Goal: Download file/media

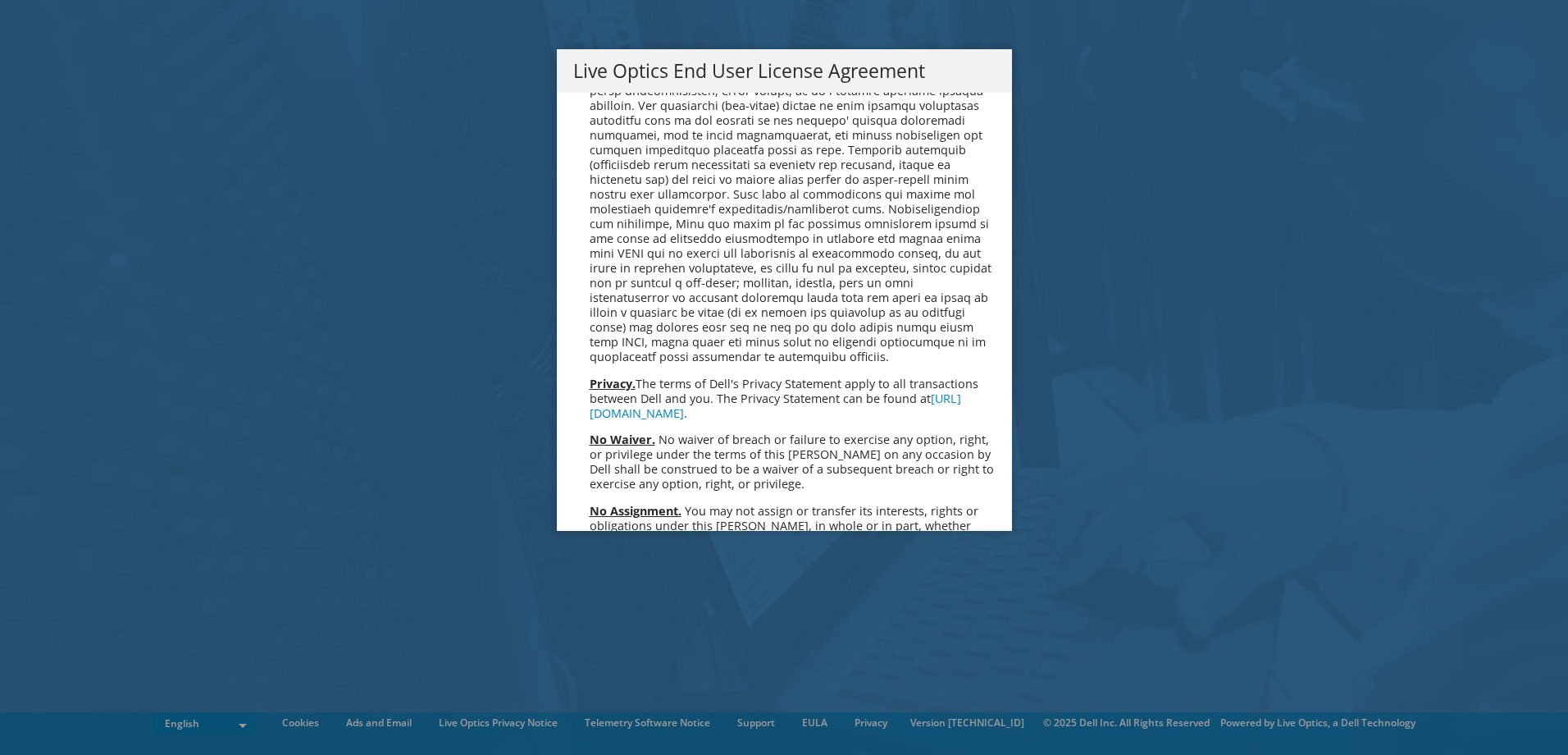
scroll to position [6203, 0]
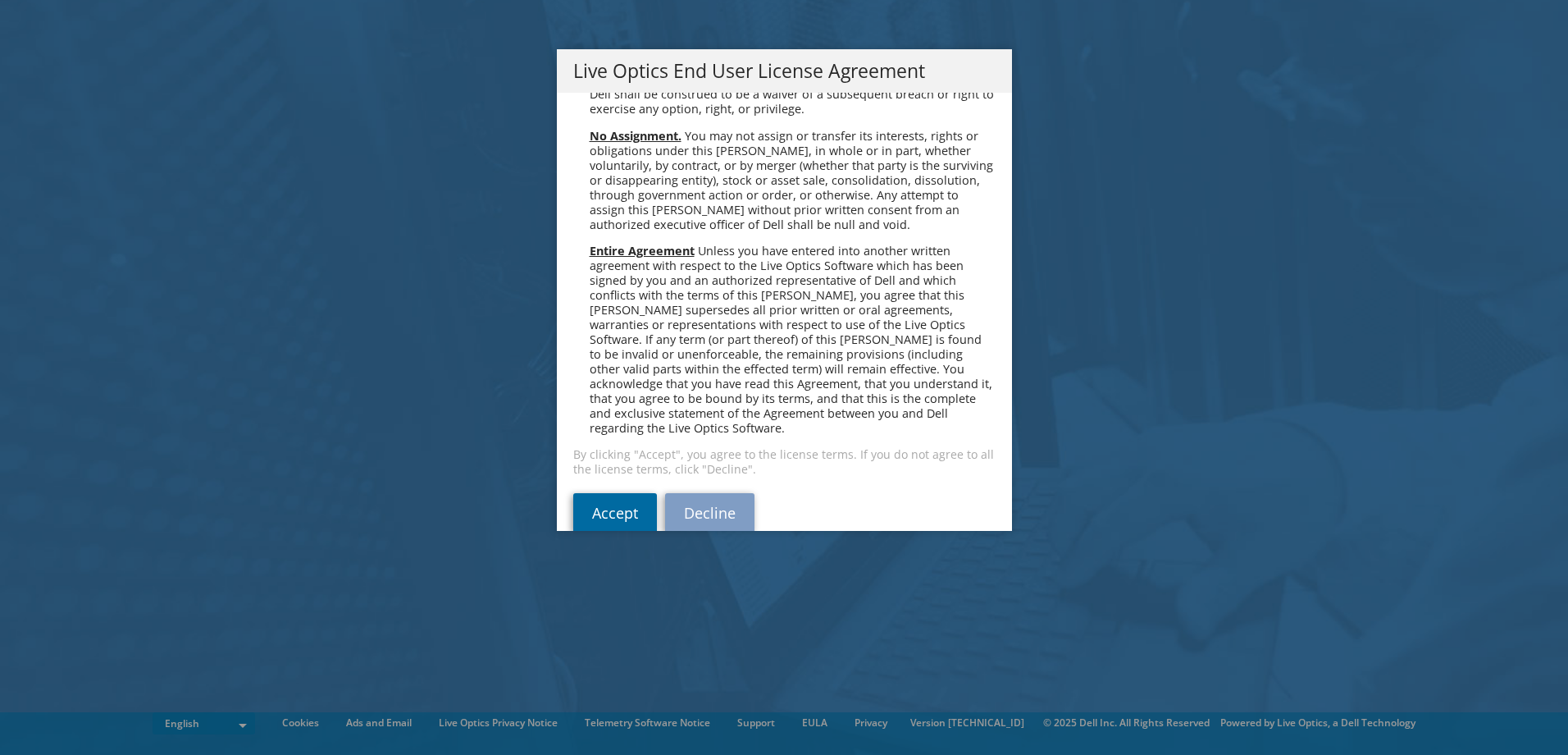
click at [600, 493] on link "Accept" at bounding box center [615, 512] width 84 height 40
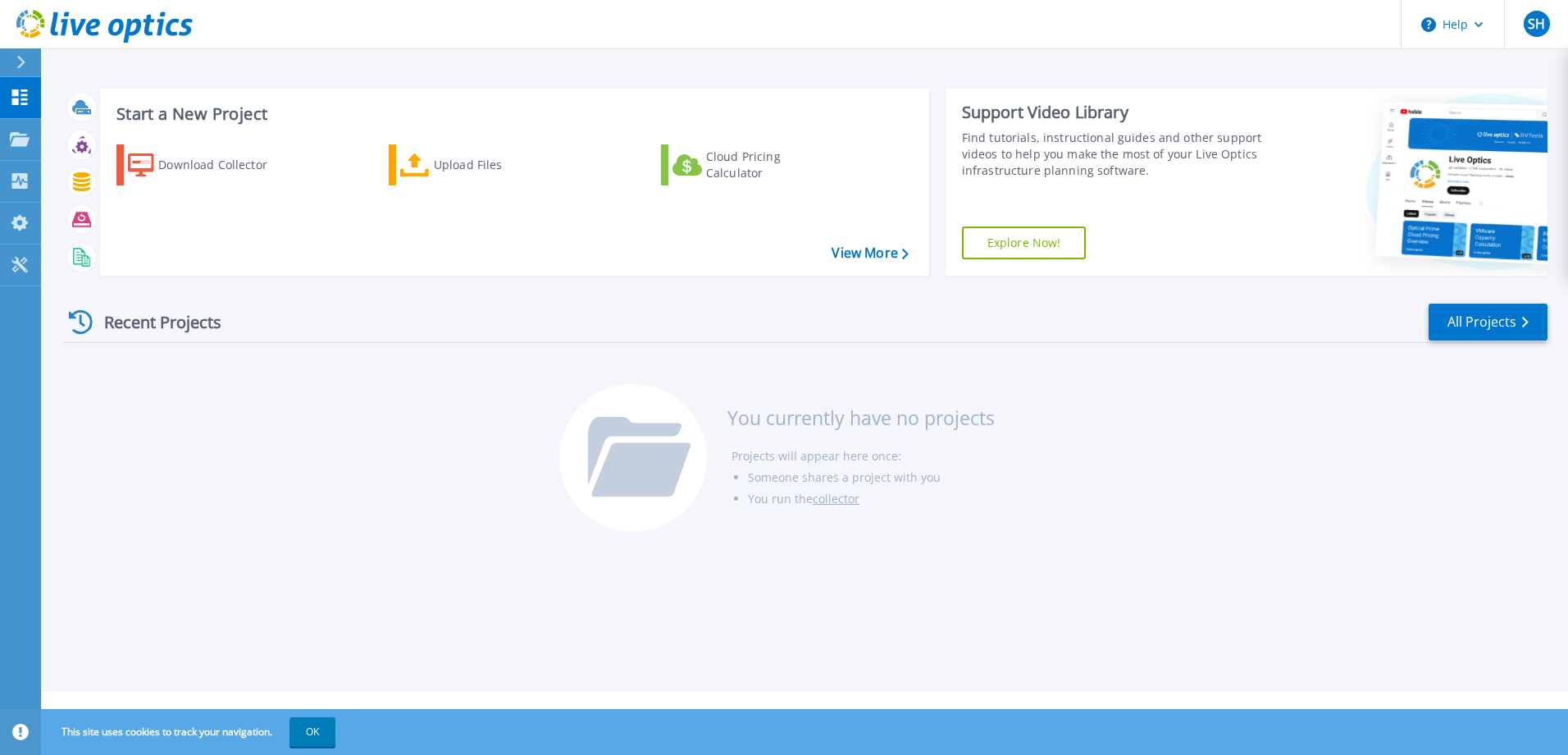
click at [10, 66] on button at bounding box center [20, 63] width 41 height 29
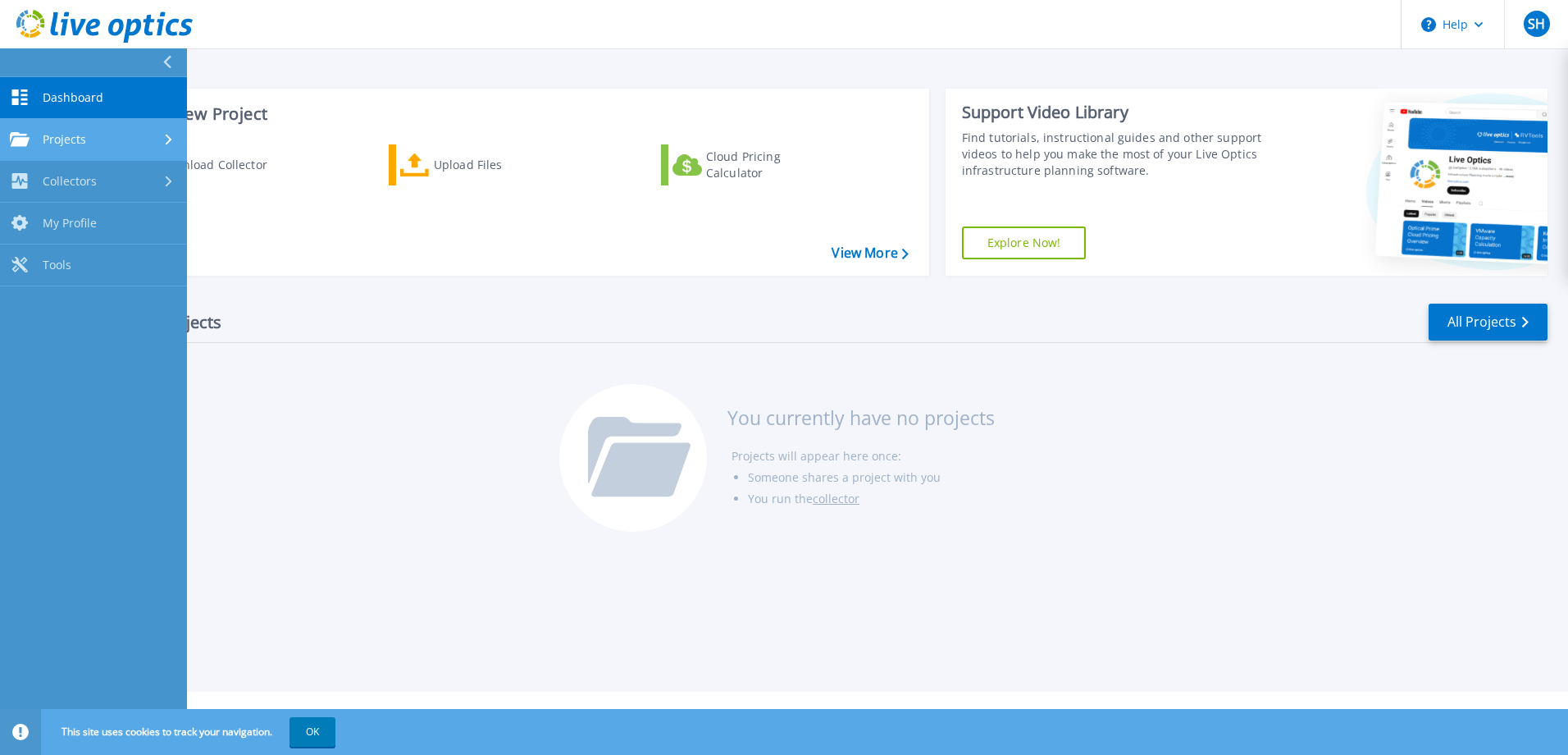
click at [64, 123] on link "Projects Projects" at bounding box center [93, 139] width 187 height 42
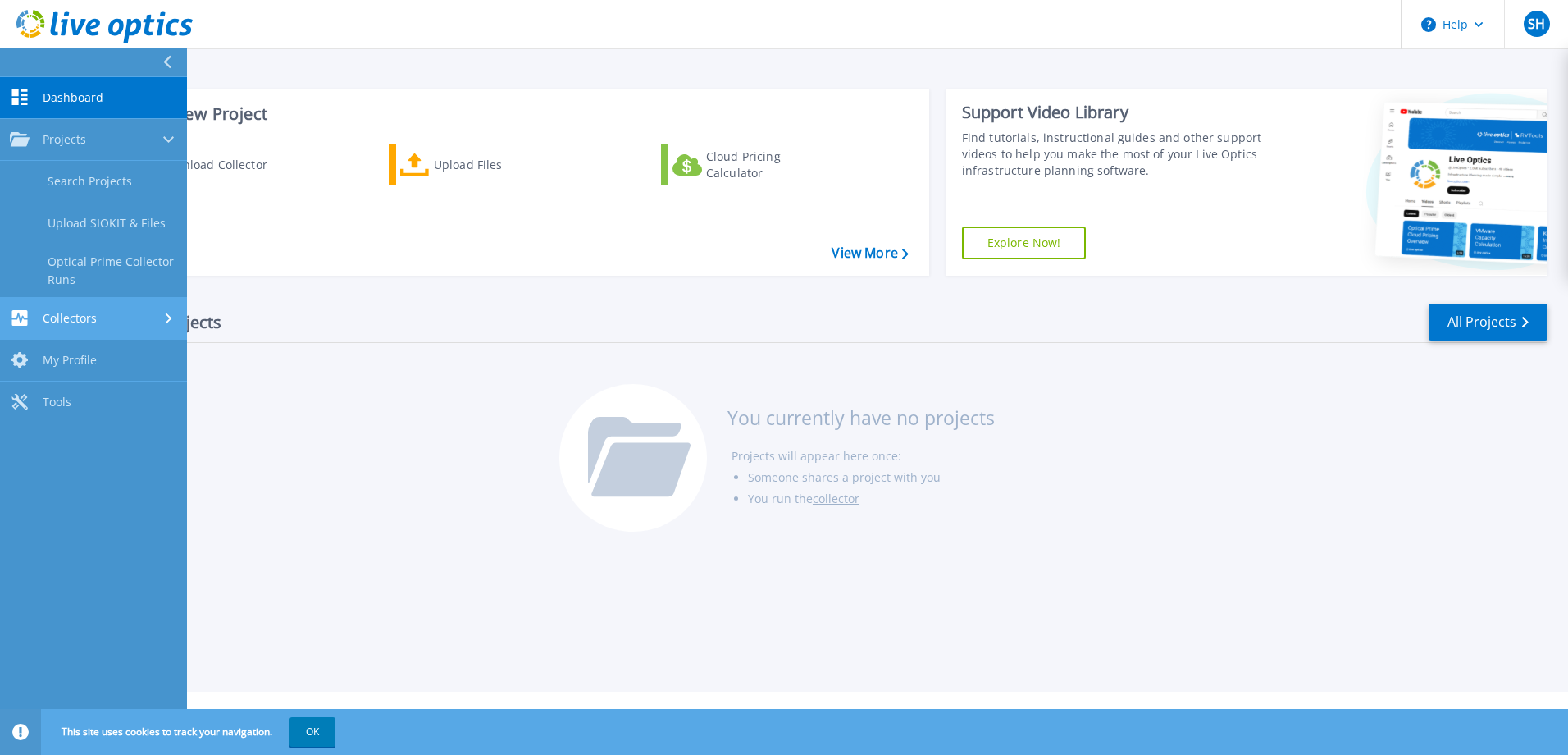
click at [122, 319] on div "Collectors" at bounding box center [93, 318] width 167 height 16
click at [111, 303] on link "My Profile My Profile" at bounding box center [93, 307] width 187 height 42
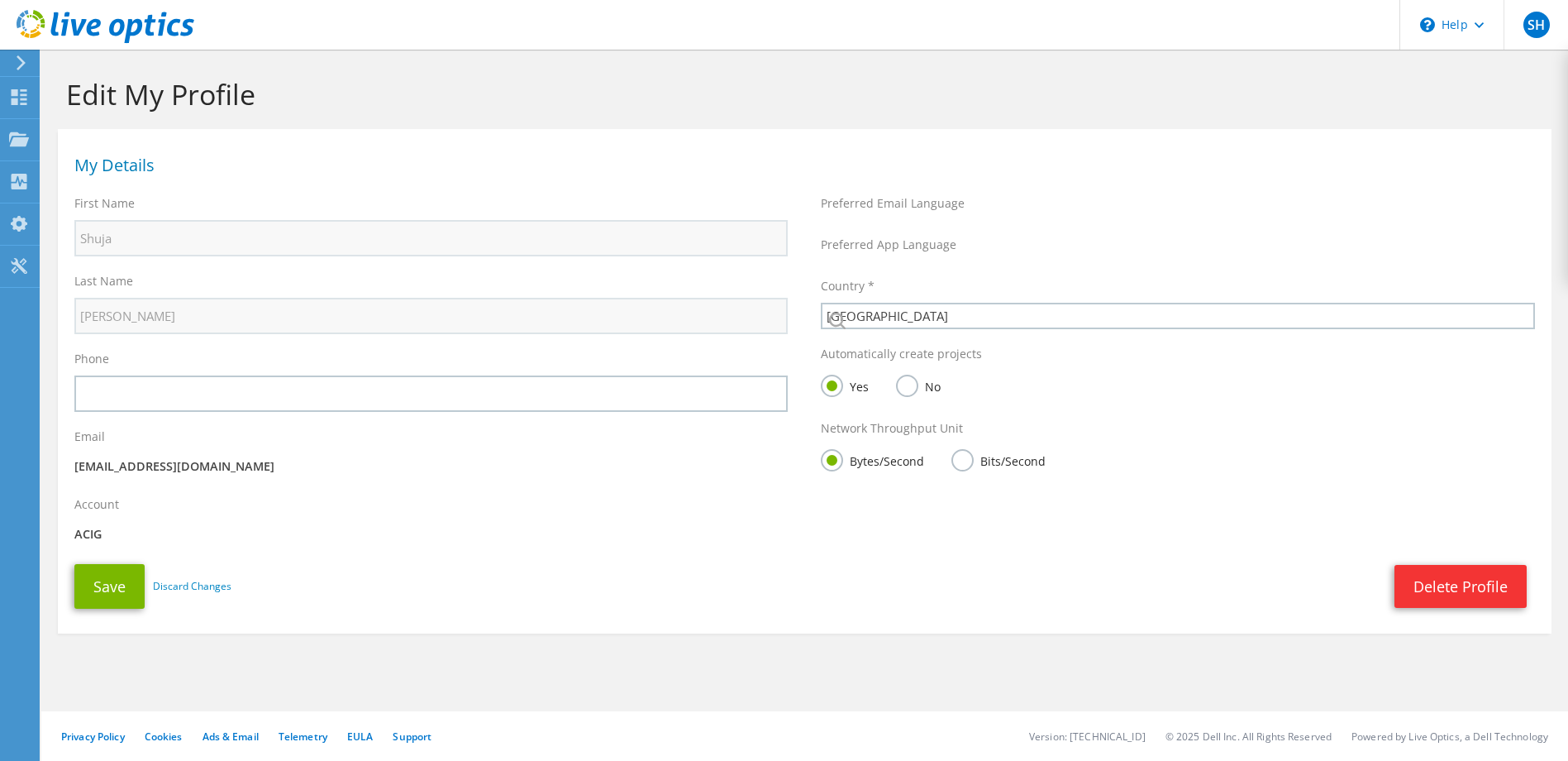
select select "185"
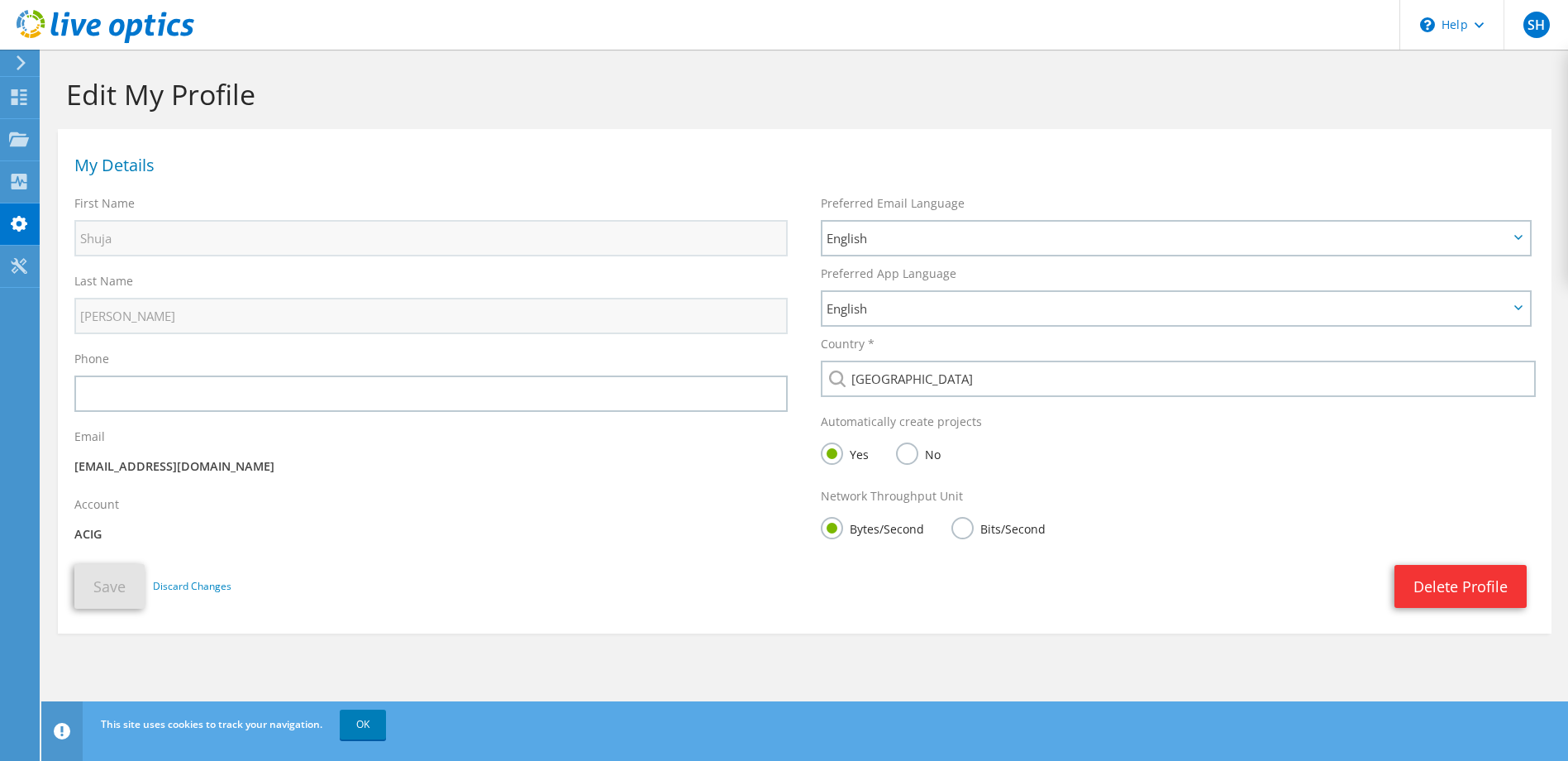
click at [18, 56] on div "SH End User Shuja Hanif mshuja@tawuniya.com ACIG My Profile Log Out \n Help Exp…" at bounding box center [784, 380] width 1568 height 761
click at [20, 60] on icon at bounding box center [21, 63] width 13 height 15
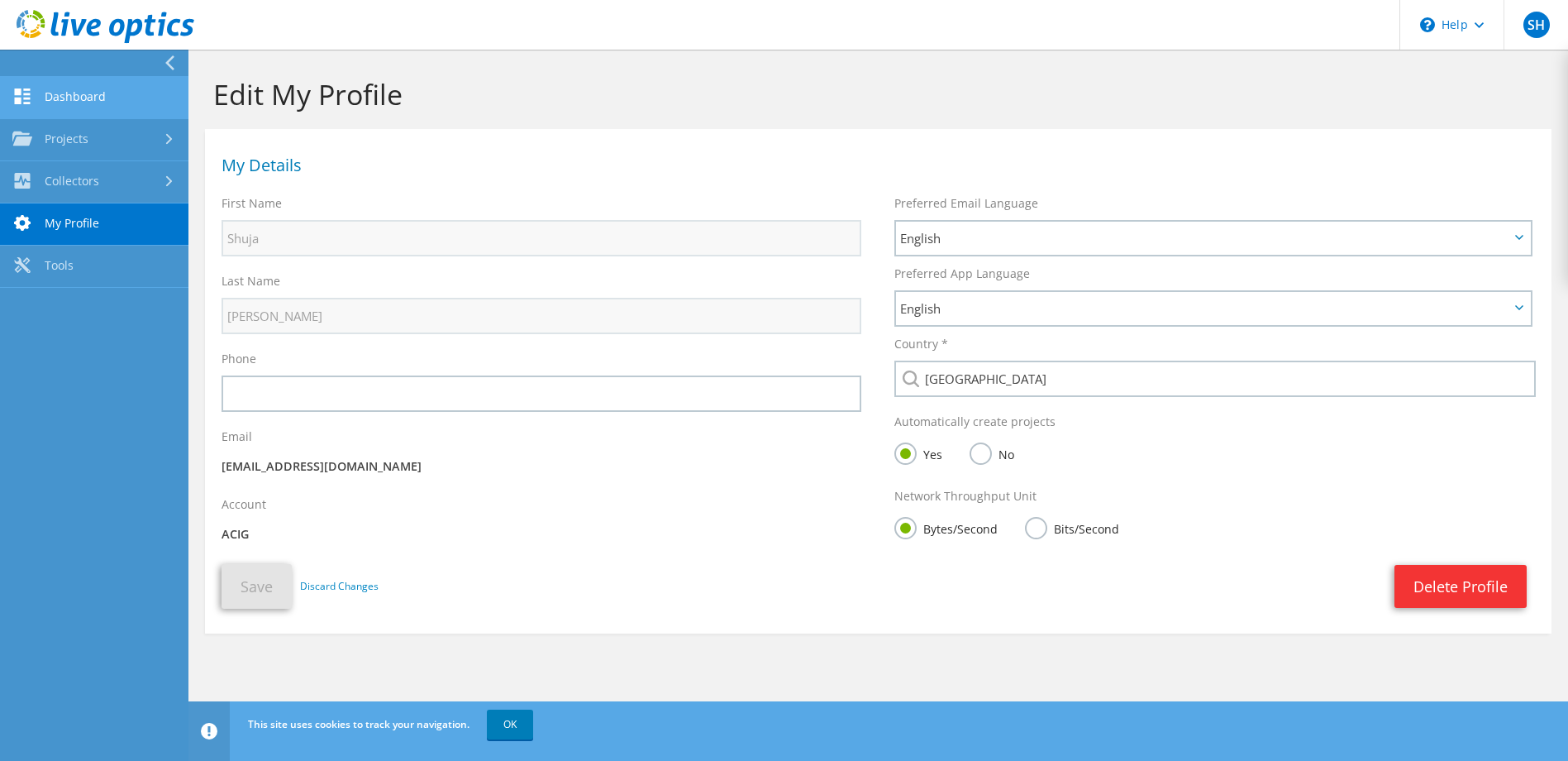
click at [67, 86] on link "Dashboard" at bounding box center [94, 98] width 188 height 42
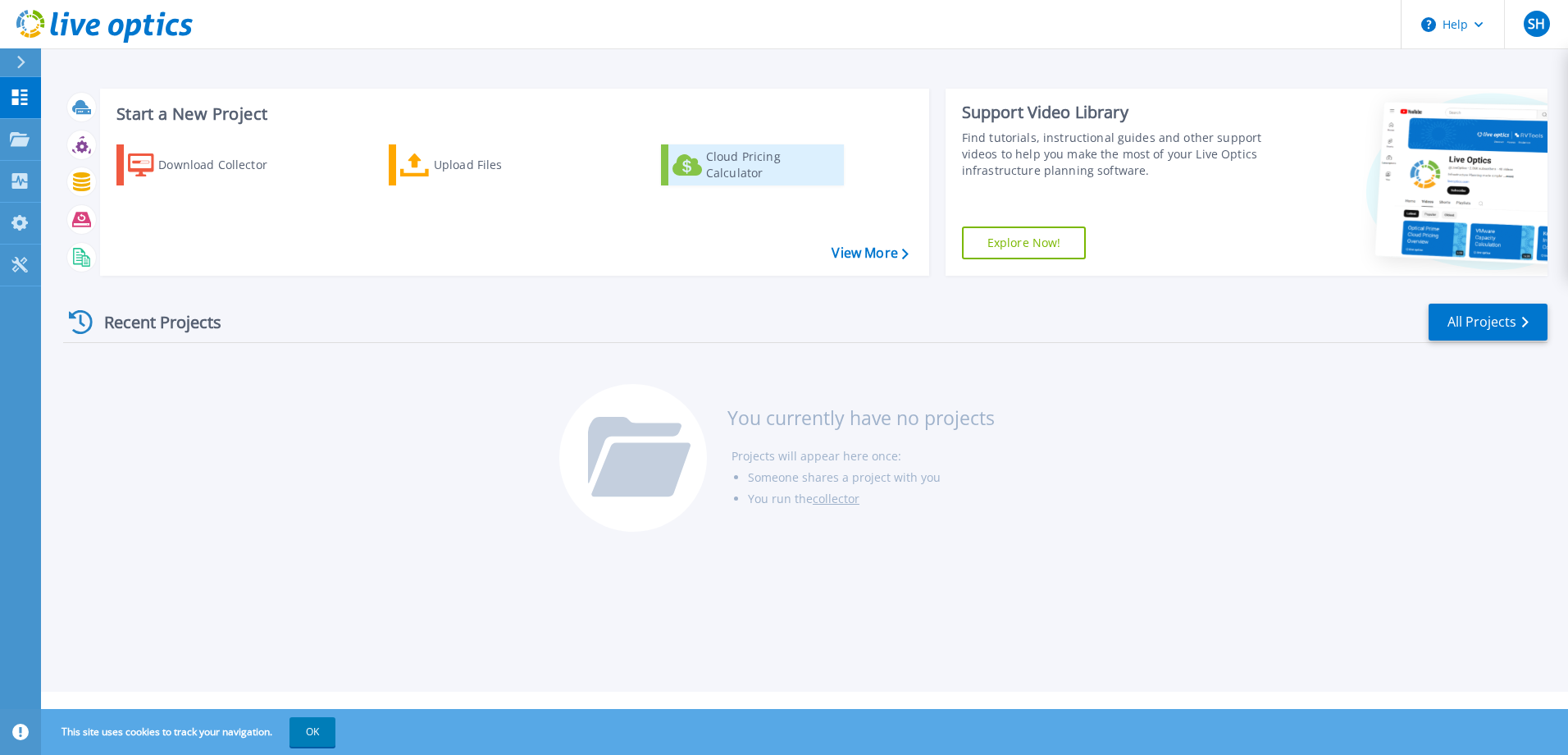
click at [711, 170] on div "Cloud Pricing Calculator" at bounding box center [771, 165] width 131 height 33
click at [845, 503] on link "collector" at bounding box center [836, 498] width 47 height 16
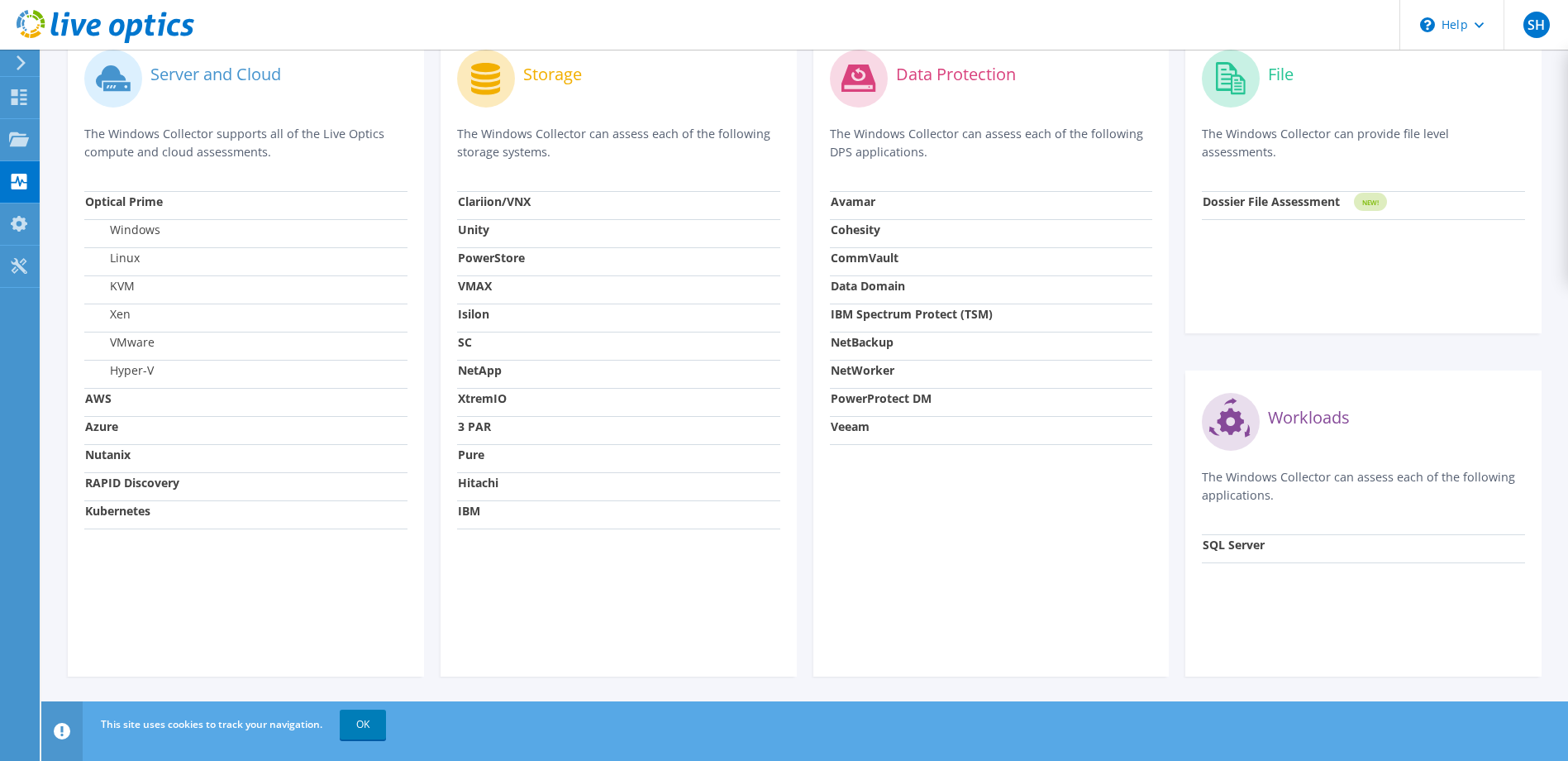
scroll to position [360, 0]
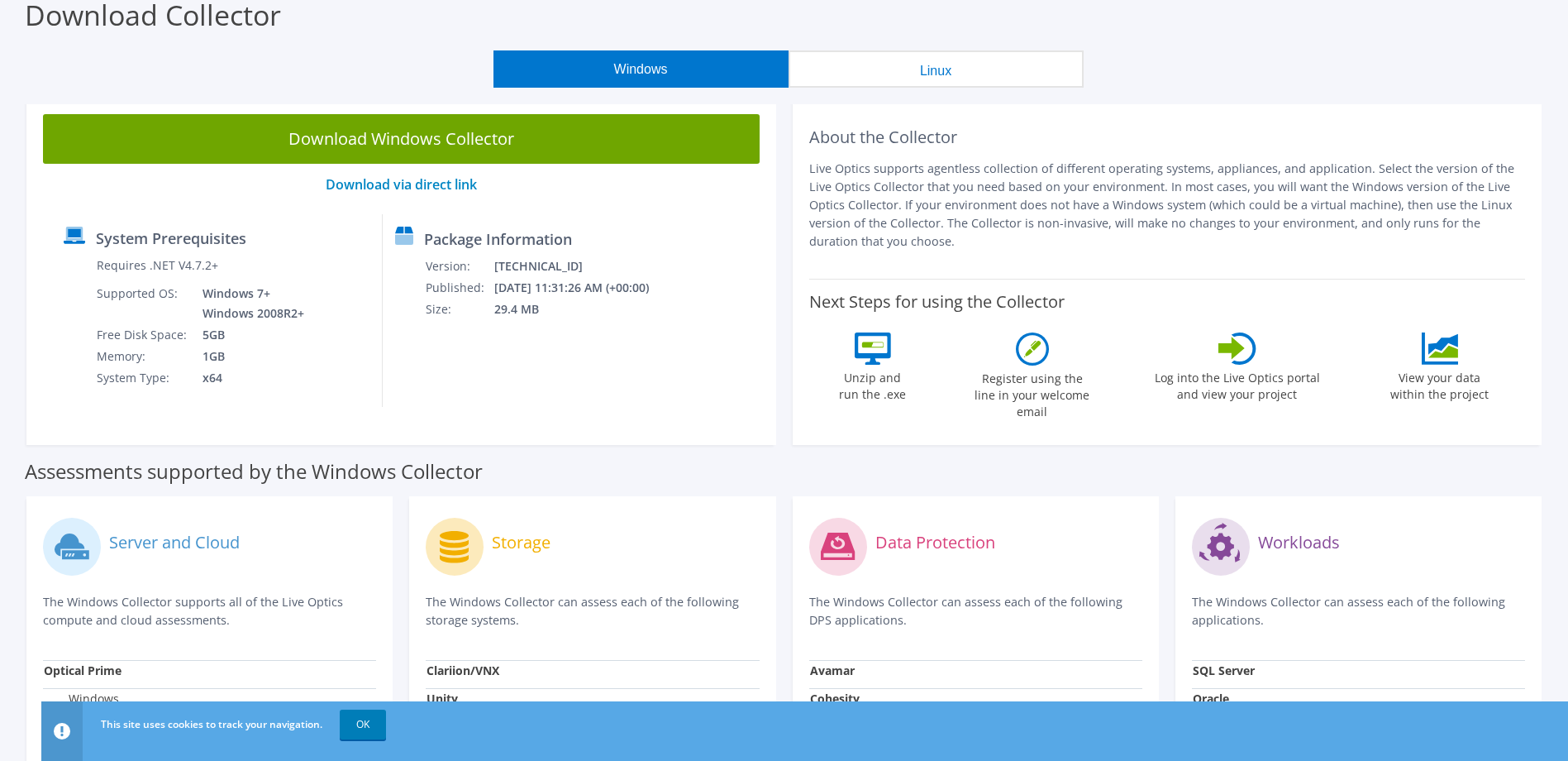
scroll to position [248, 0]
